Goal: Navigation & Orientation: Find specific page/section

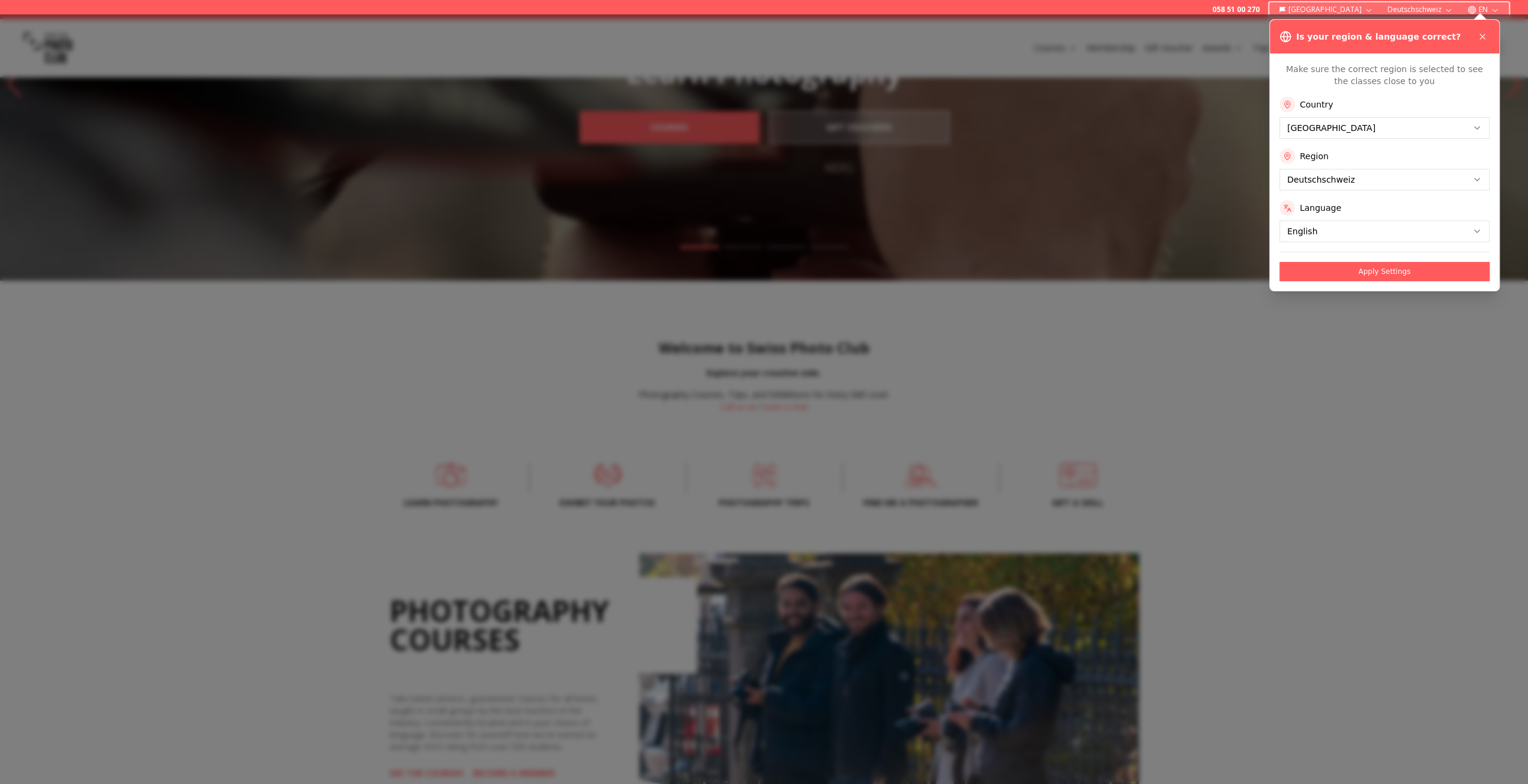
scroll to position [300, 0]
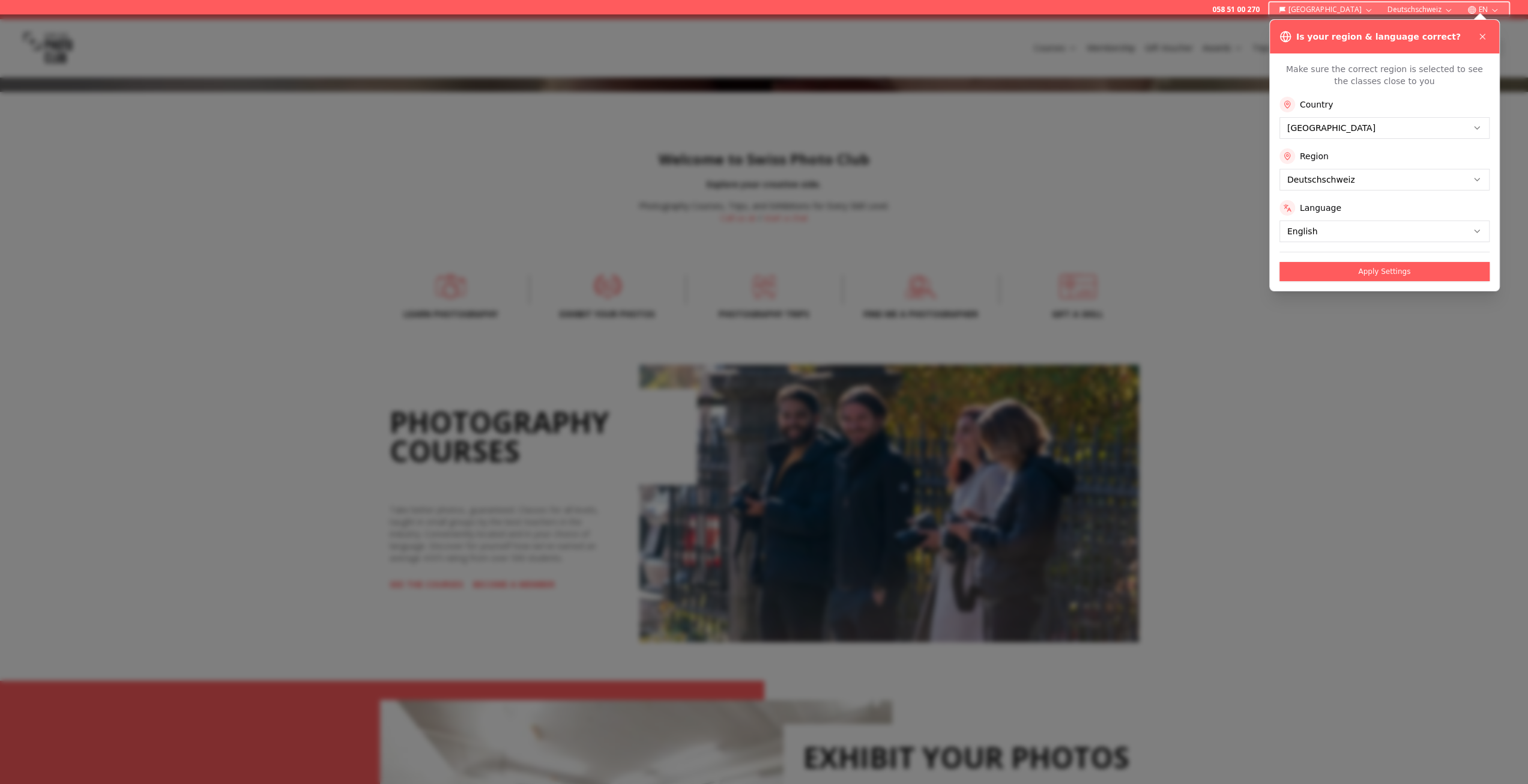
click at [331, 380] on div at bounding box center [764, 399] width 1528 height 769
click at [1385, 268] on button "Apply Settings" at bounding box center [1383, 271] width 210 height 20
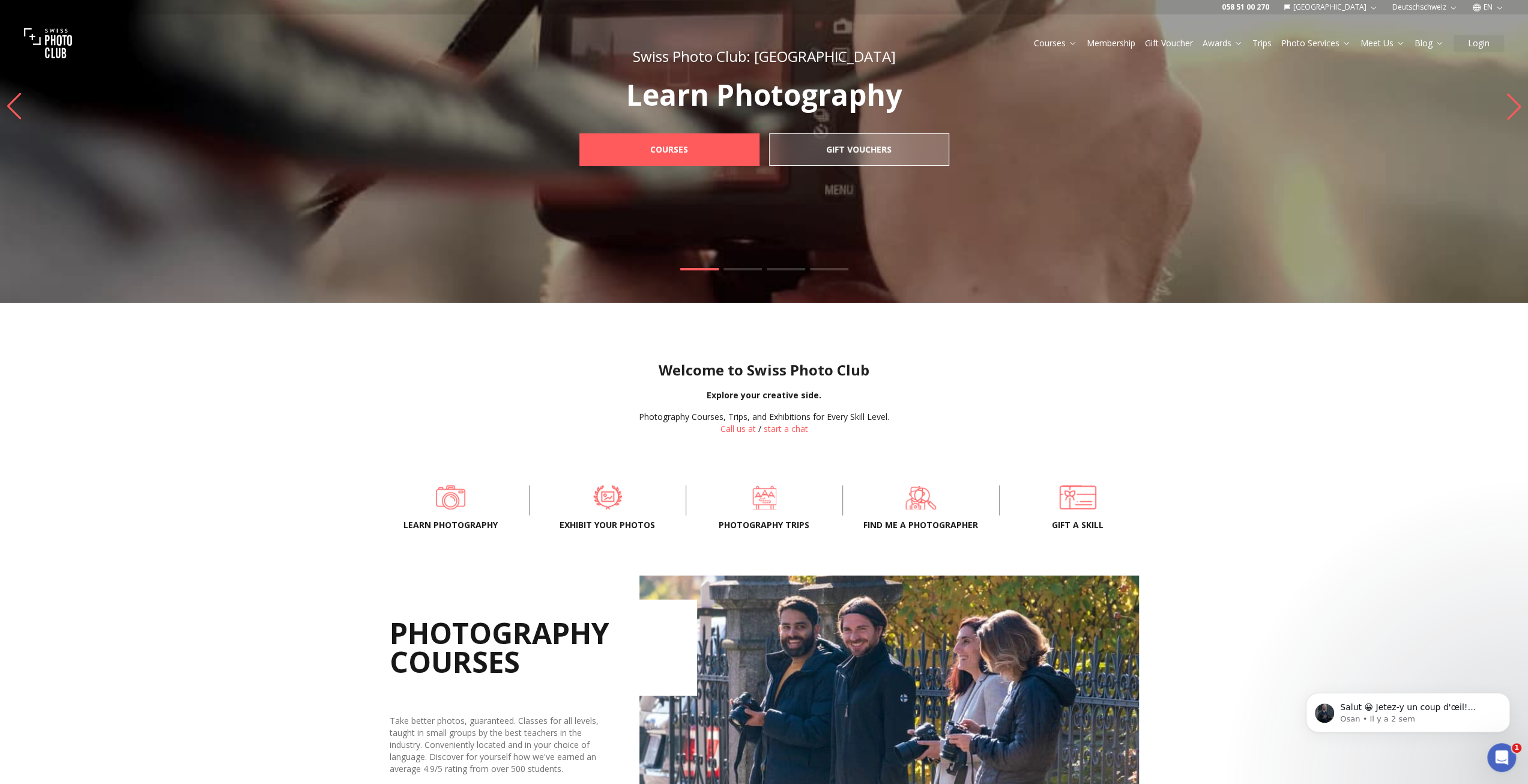
scroll to position [0, 0]
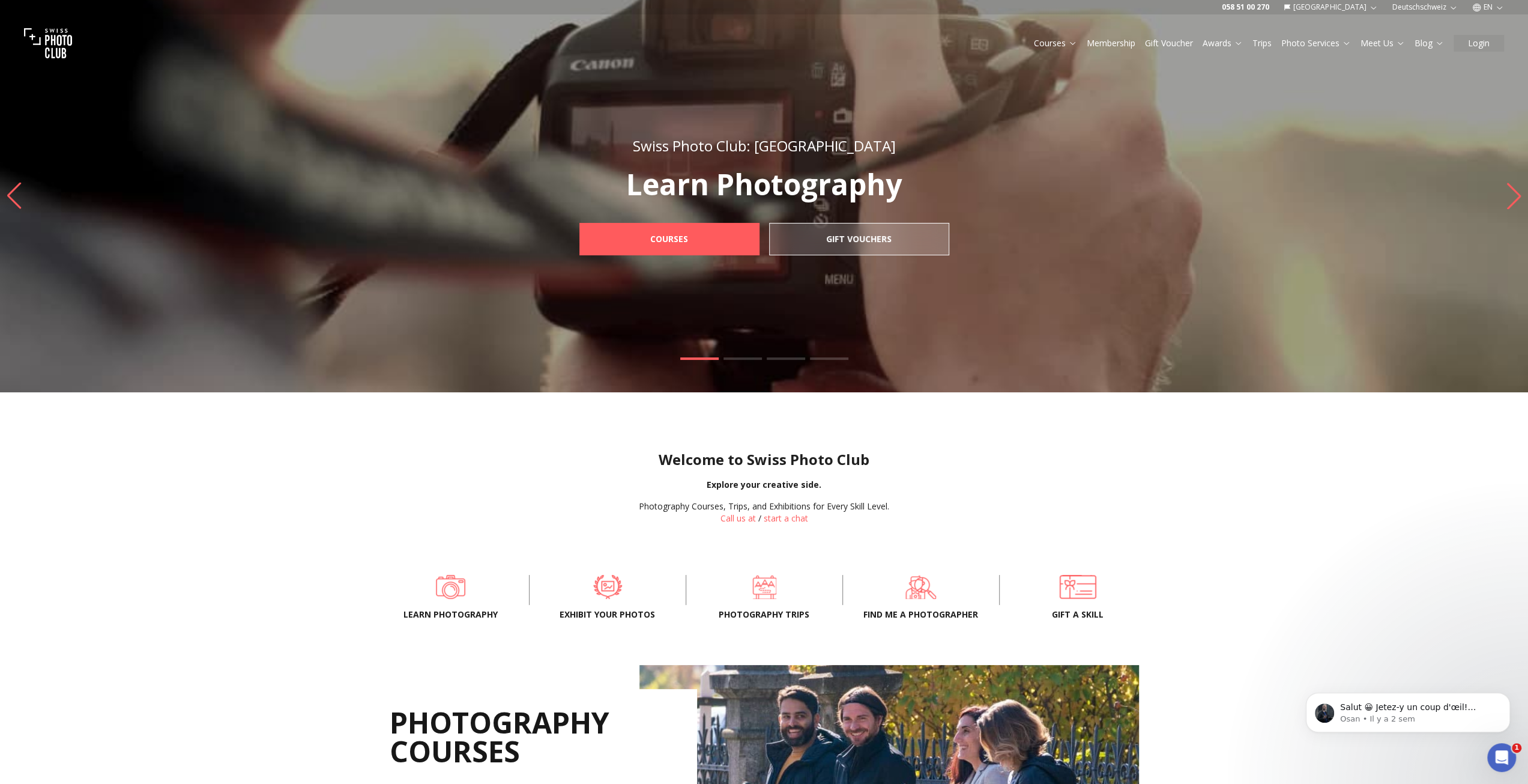
click at [1500, 4] on icon "button" at bounding box center [1499, 7] width 9 height 9
click at [1488, 27] on link "fr" at bounding box center [1488, 26] width 24 height 15
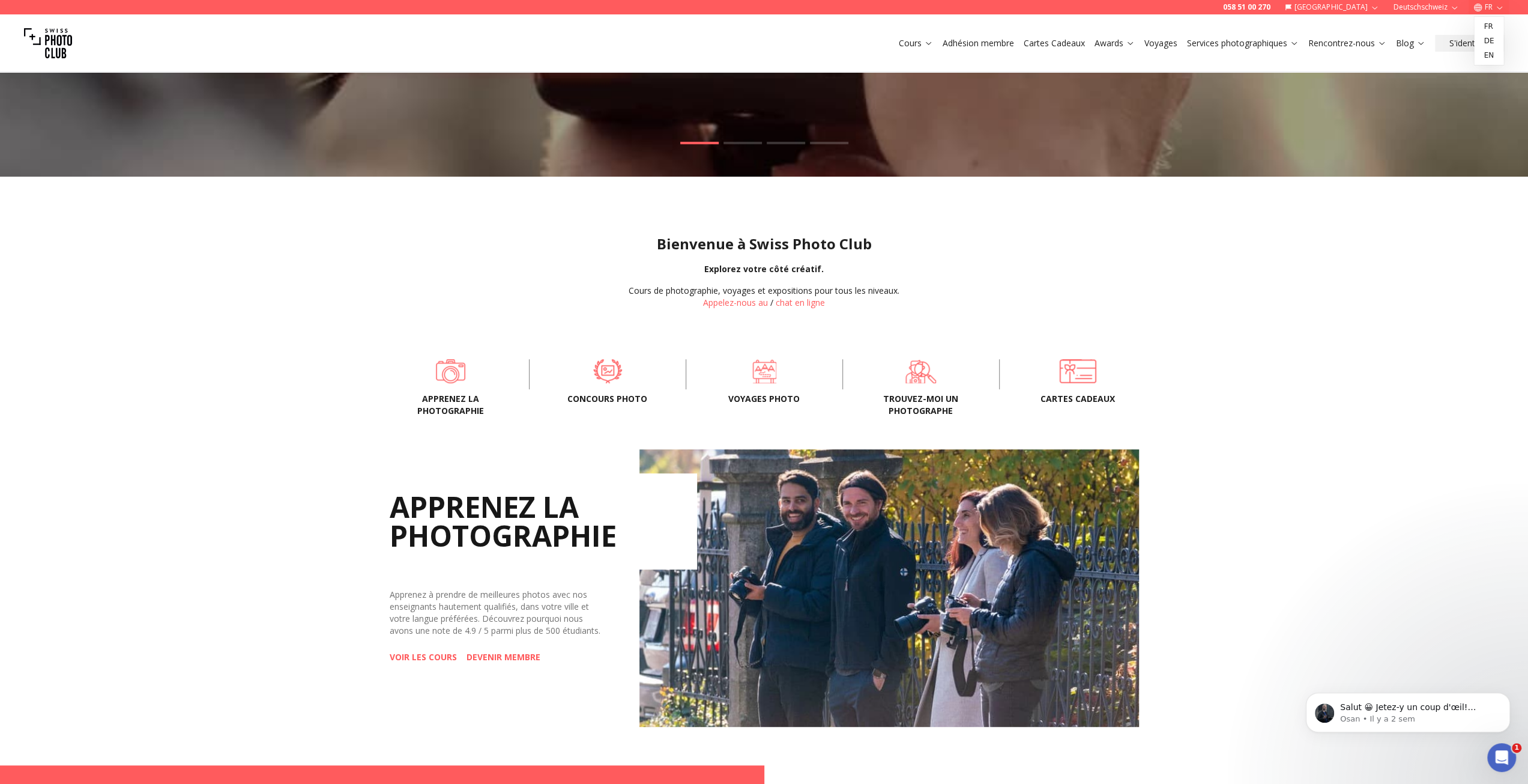
scroll to position [240, 0]
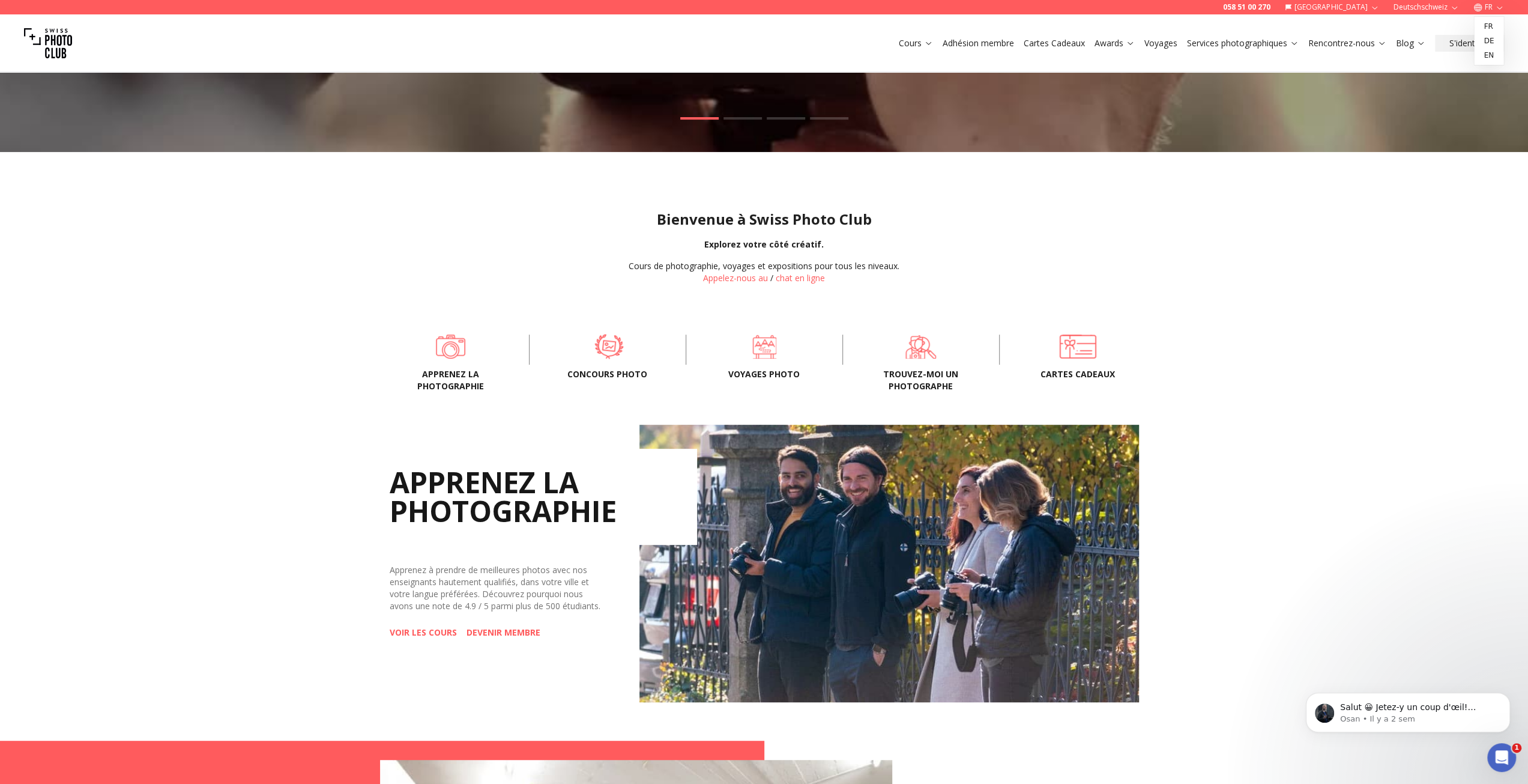
click at [617, 347] on span at bounding box center [608, 346] width 119 height 36
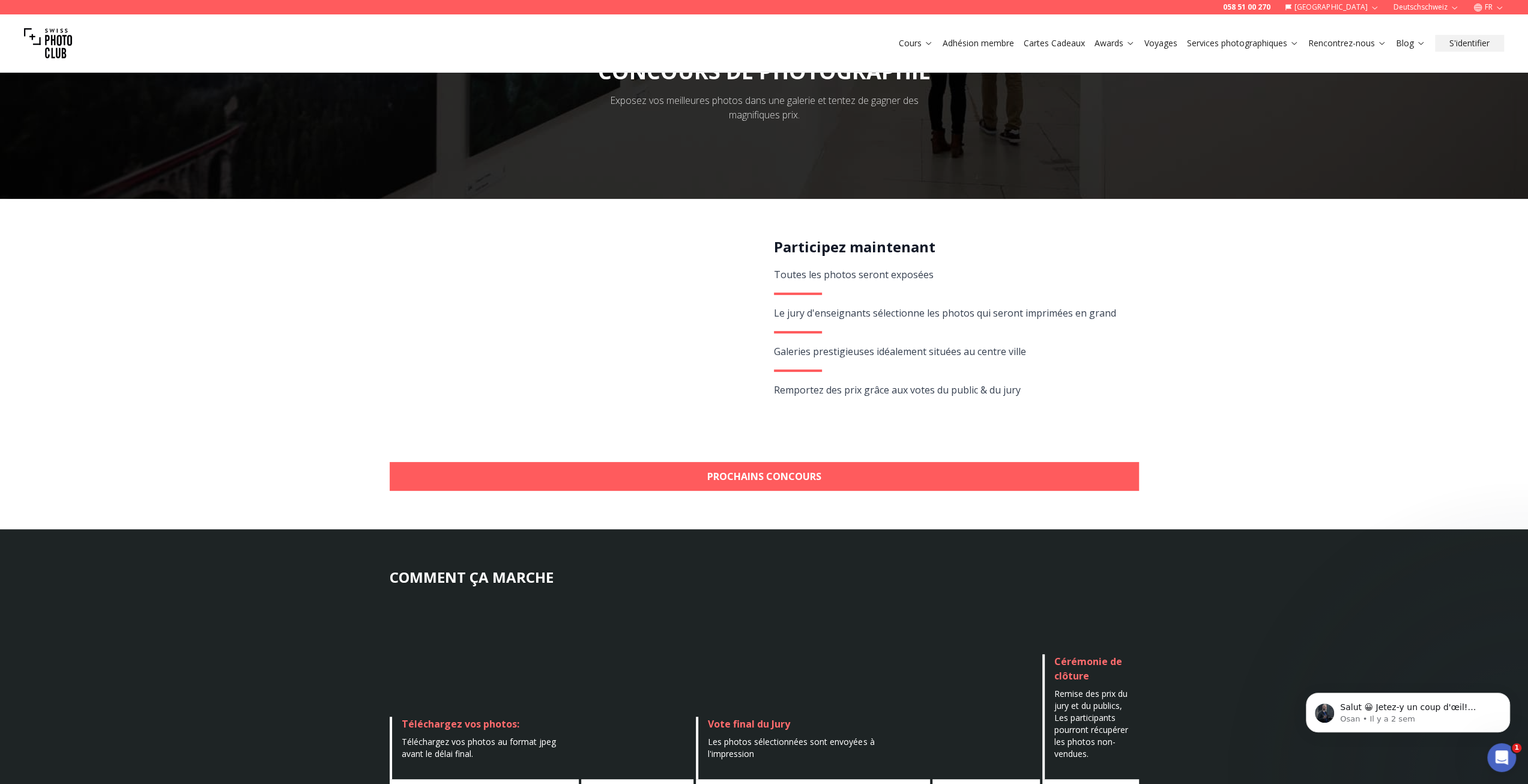
scroll to position [120, 0]
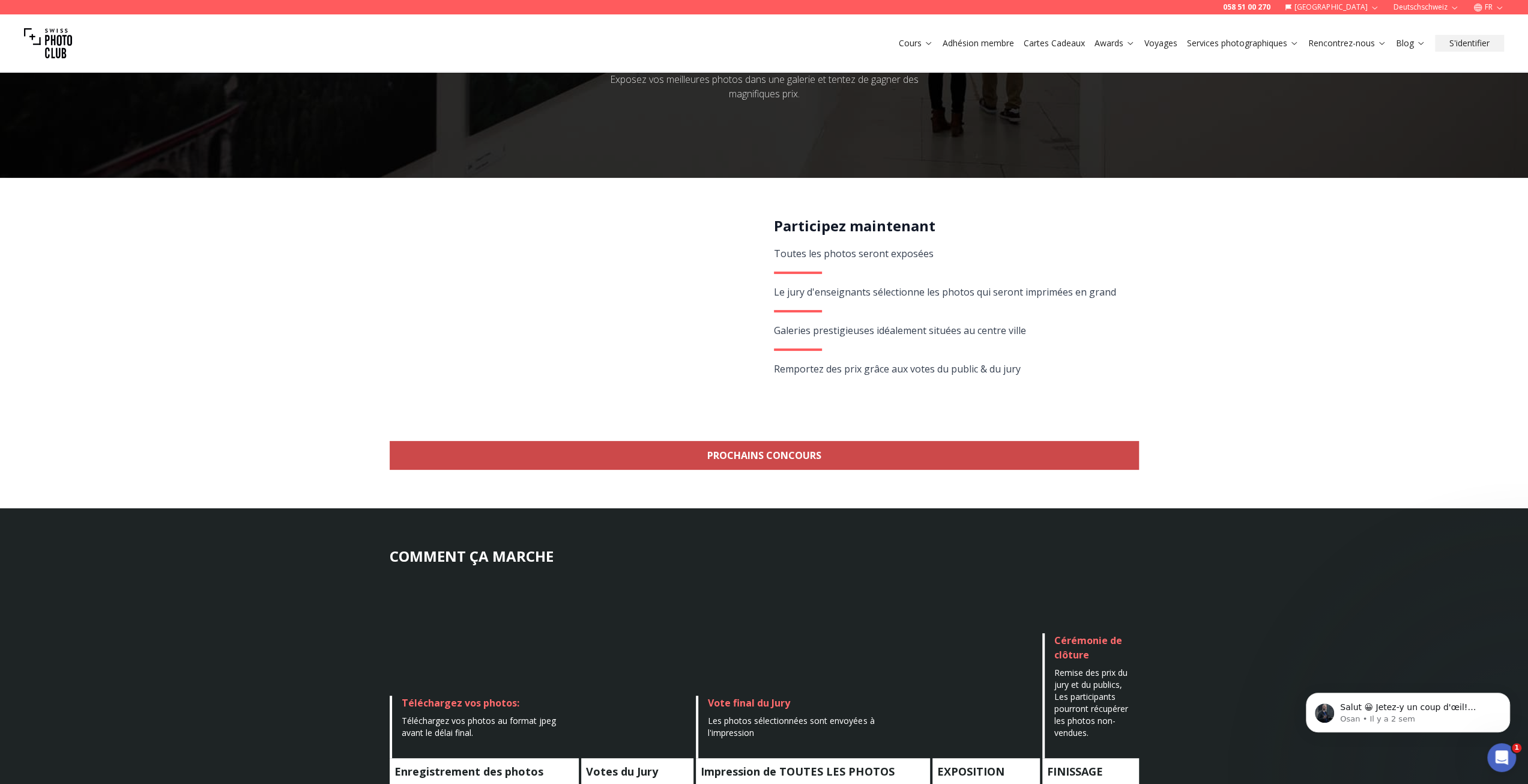
click at [764, 458] on link "Prochains concours" at bounding box center [764, 455] width 749 height 29
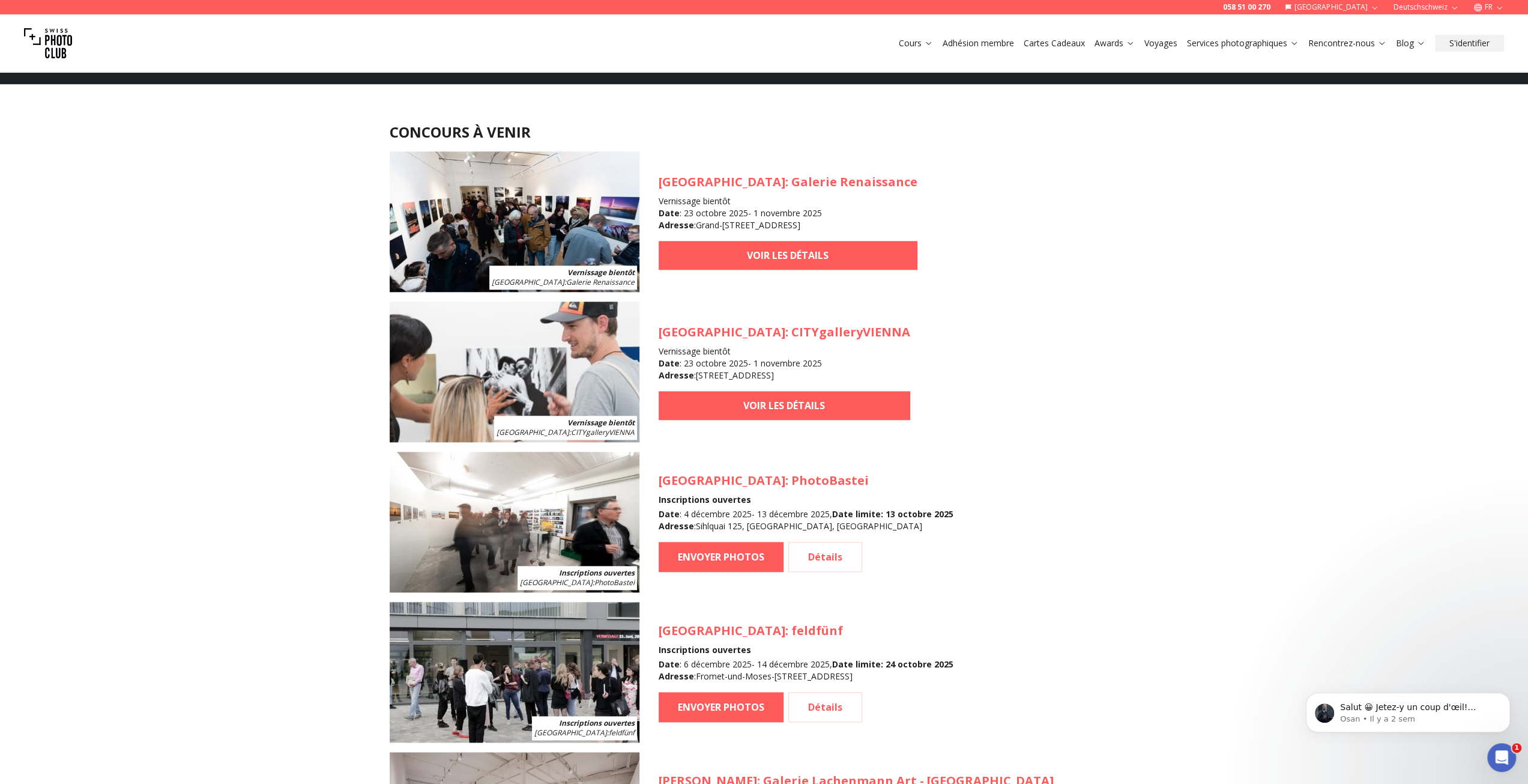
scroll to position [1082, 0]
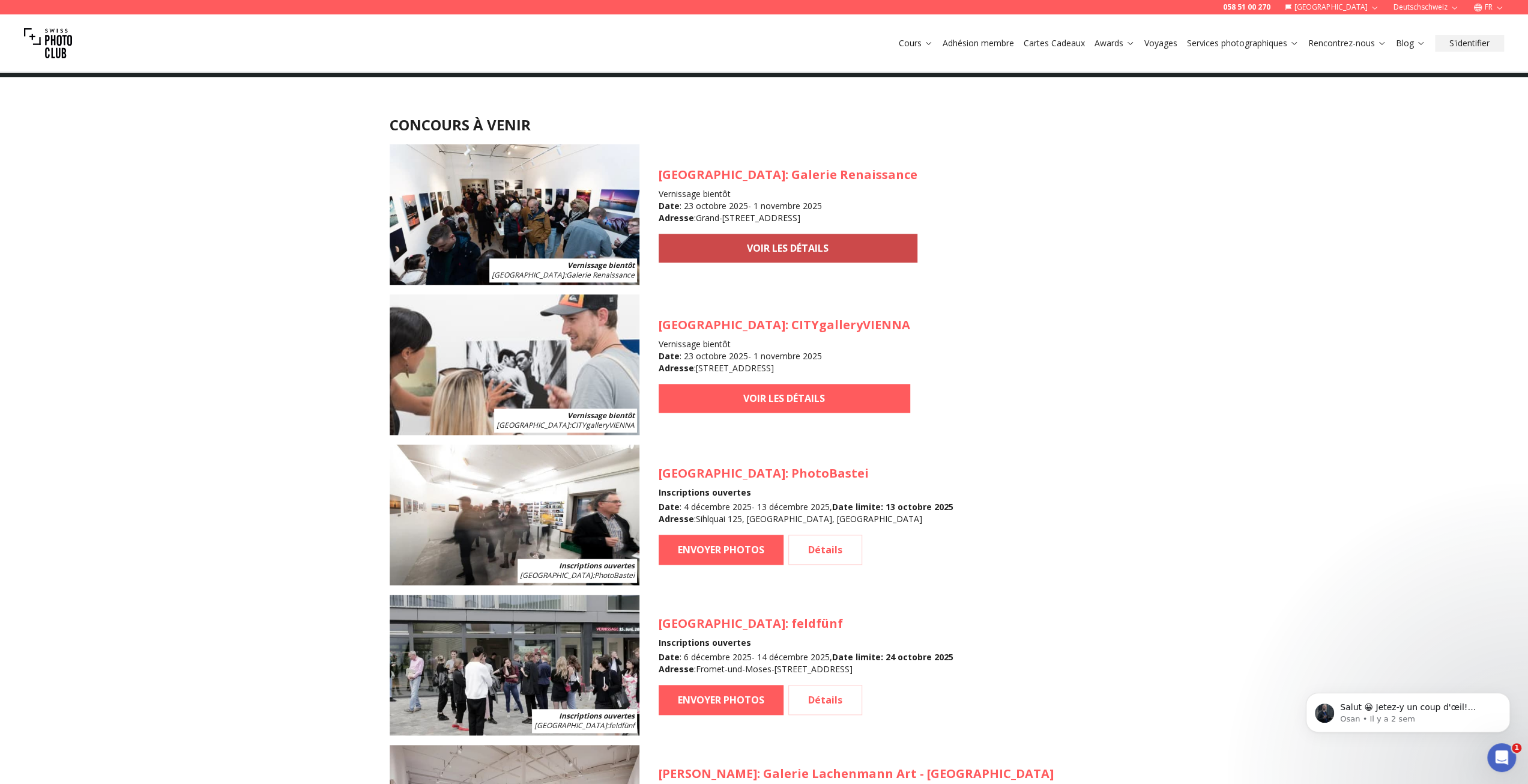
click at [746, 246] on link "VOIR LES DÉTAILS" at bounding box center [788, 248] width 259 height 29
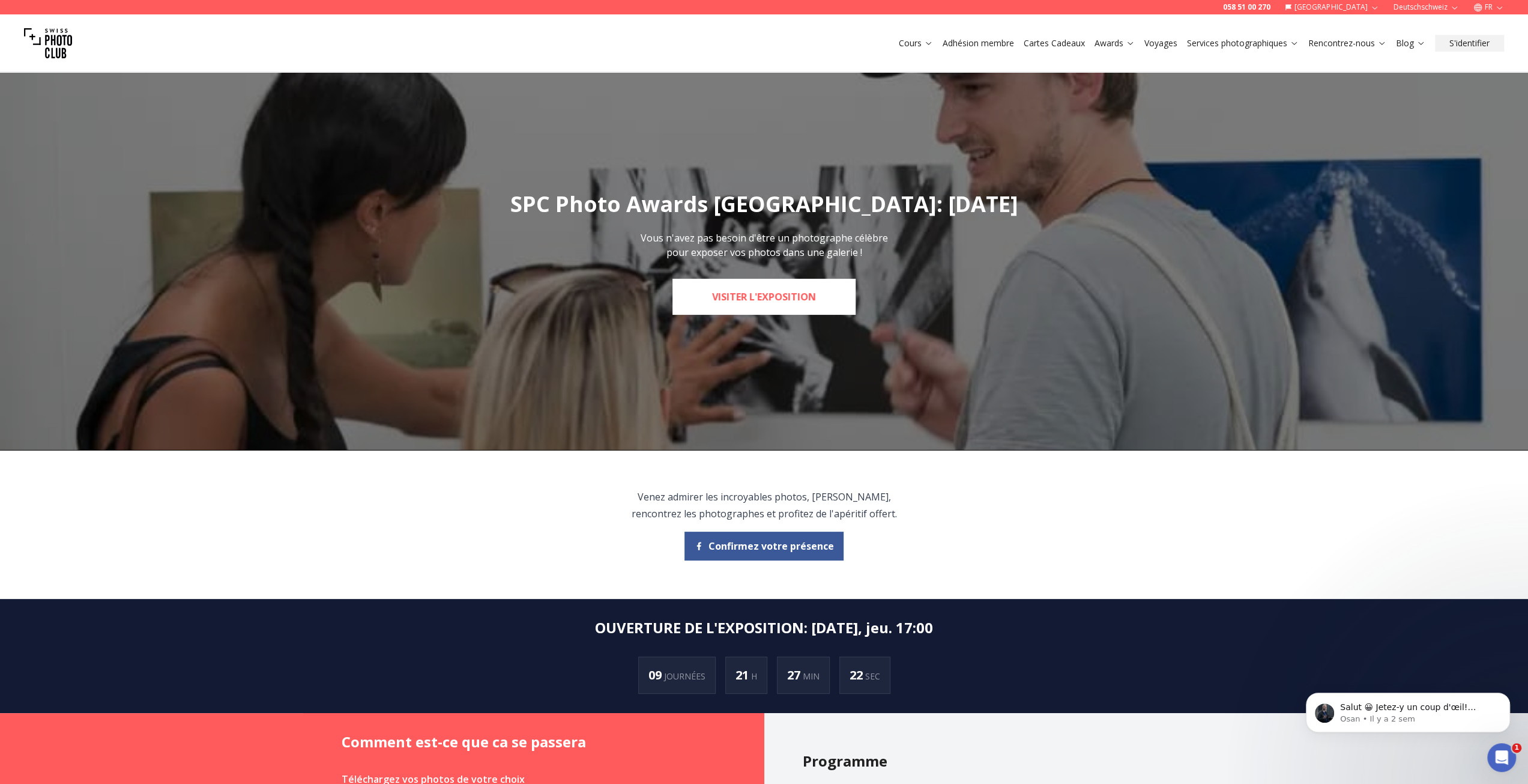
click at [746, 297] on link "Visiter l'exposition" at bounding box center [764, 296] width 184 height 36
